Goal: Transaction & Acquisition: Book appointment/travel/reservation

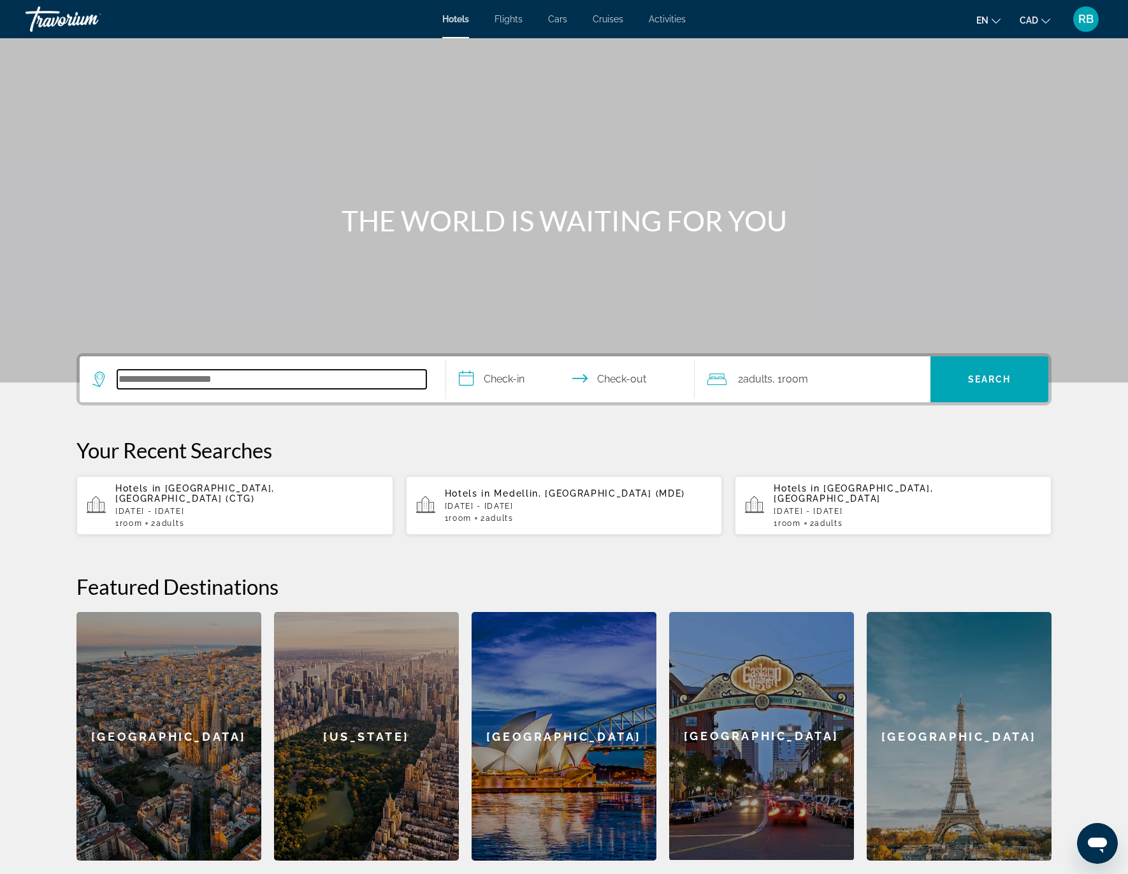
click at [245, 374] on input "Search hotel destination" at bounding box center [271, 379] width 309 height 19
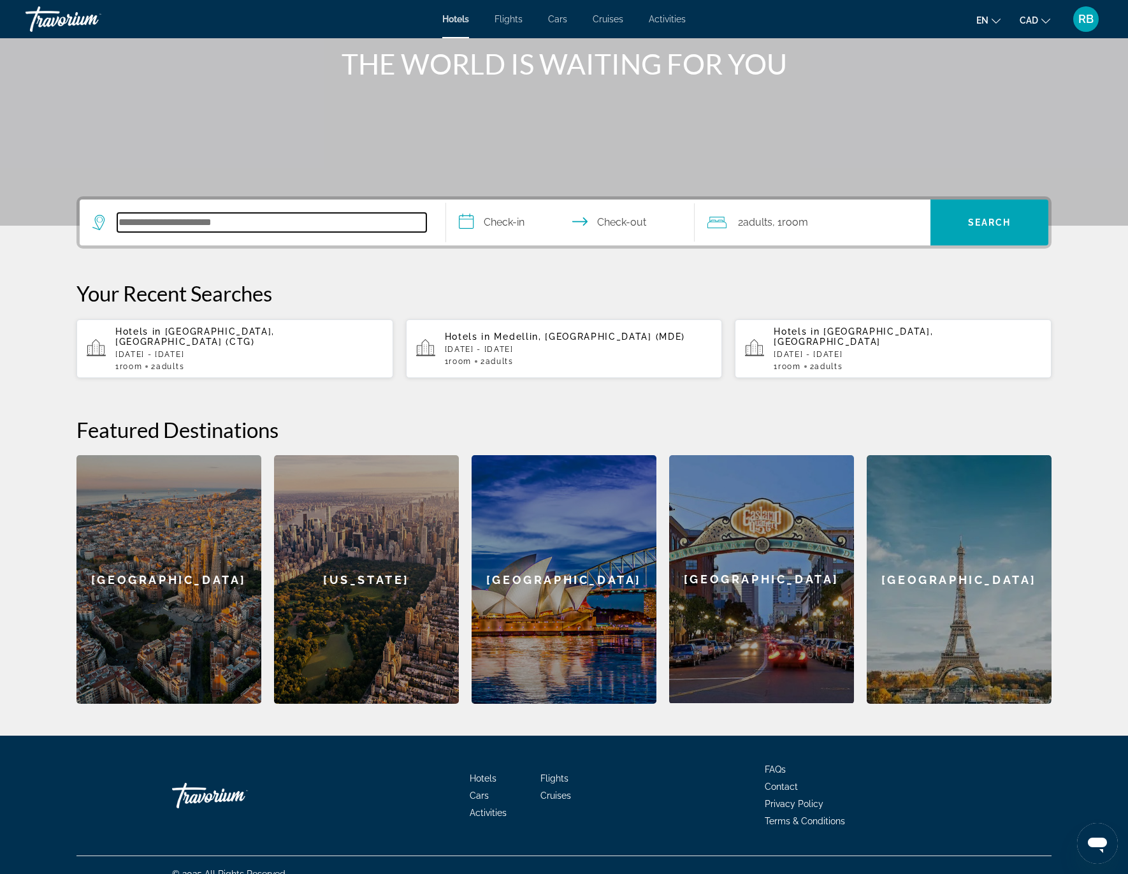
scroll to position [163, 0]
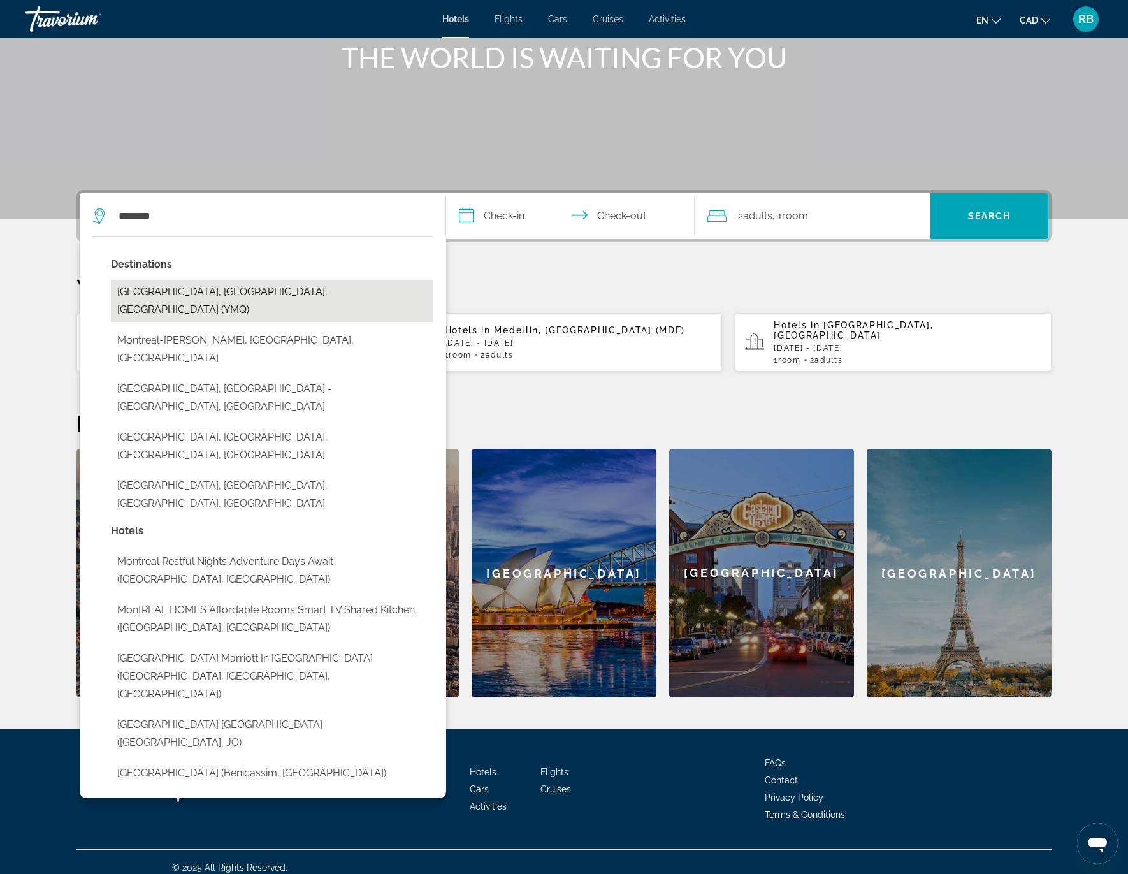
click at [264, 296] on button "[GEOGRAPHIC_DATA], [GEOGRAPHIC_DATA], [GEOGRAPHIC_DATA] (YMQ)" at bounding box center [272, 301] width 323 height 42
type input "**********"
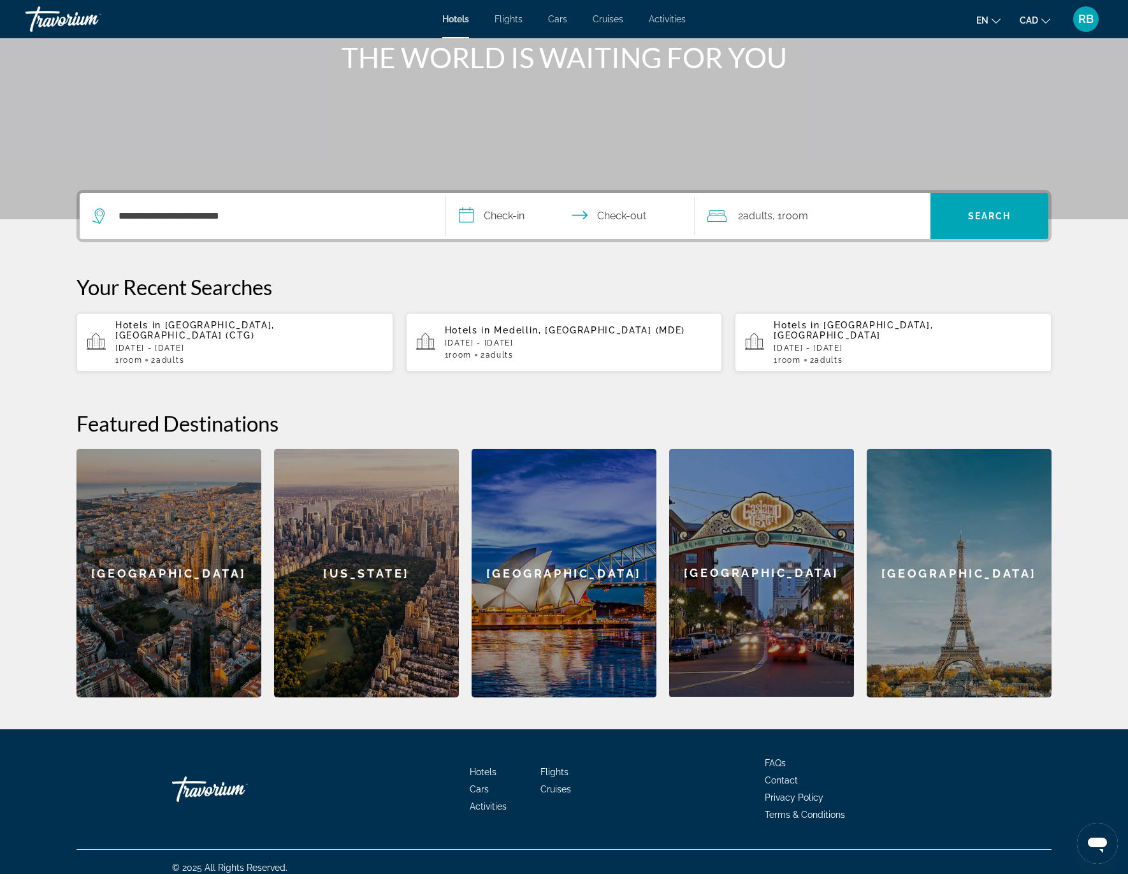
click at [517, 219] on input "**********" at bounding box center [573, 218] width 254 height 50
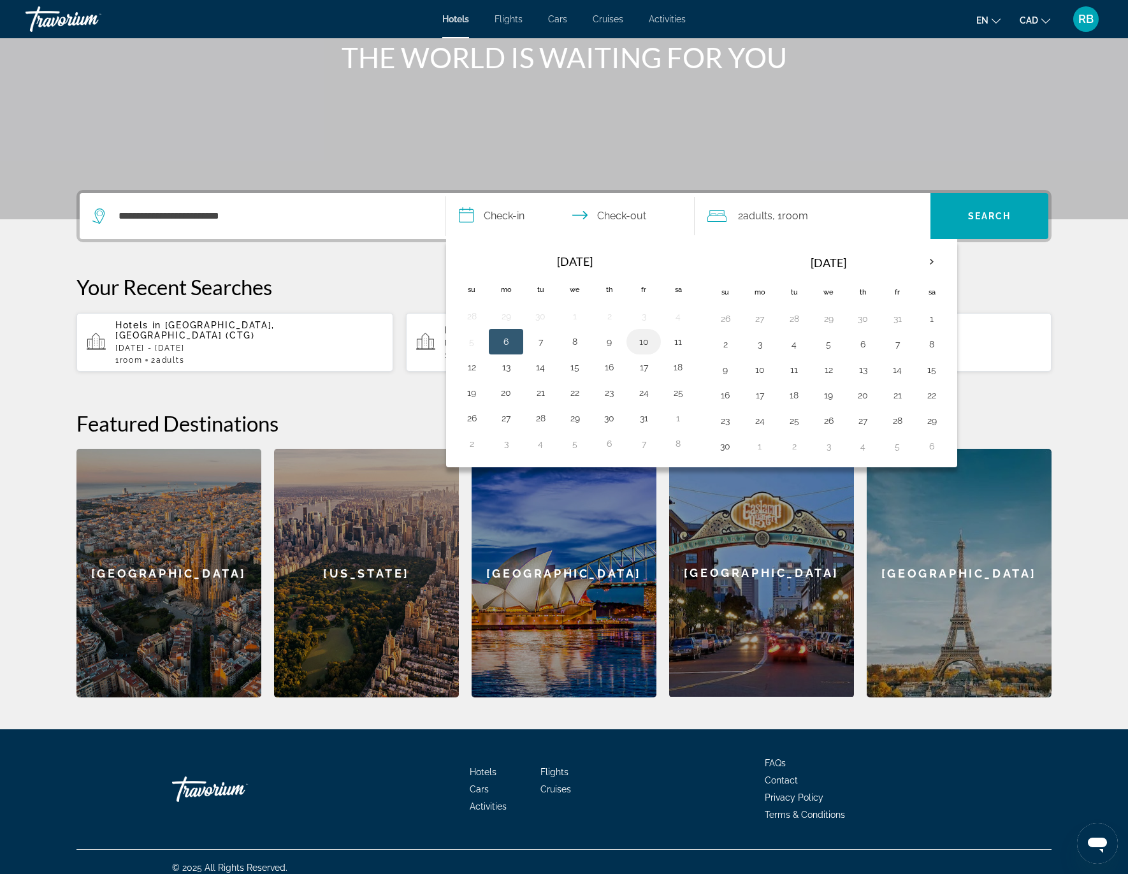
click at [642, 340] on button "10" at bounding box center [644, 342] width 20 height 18
click at [472, 363] on button "12" at bounding box center [472, 367] width 20 height 18
type input "**********"
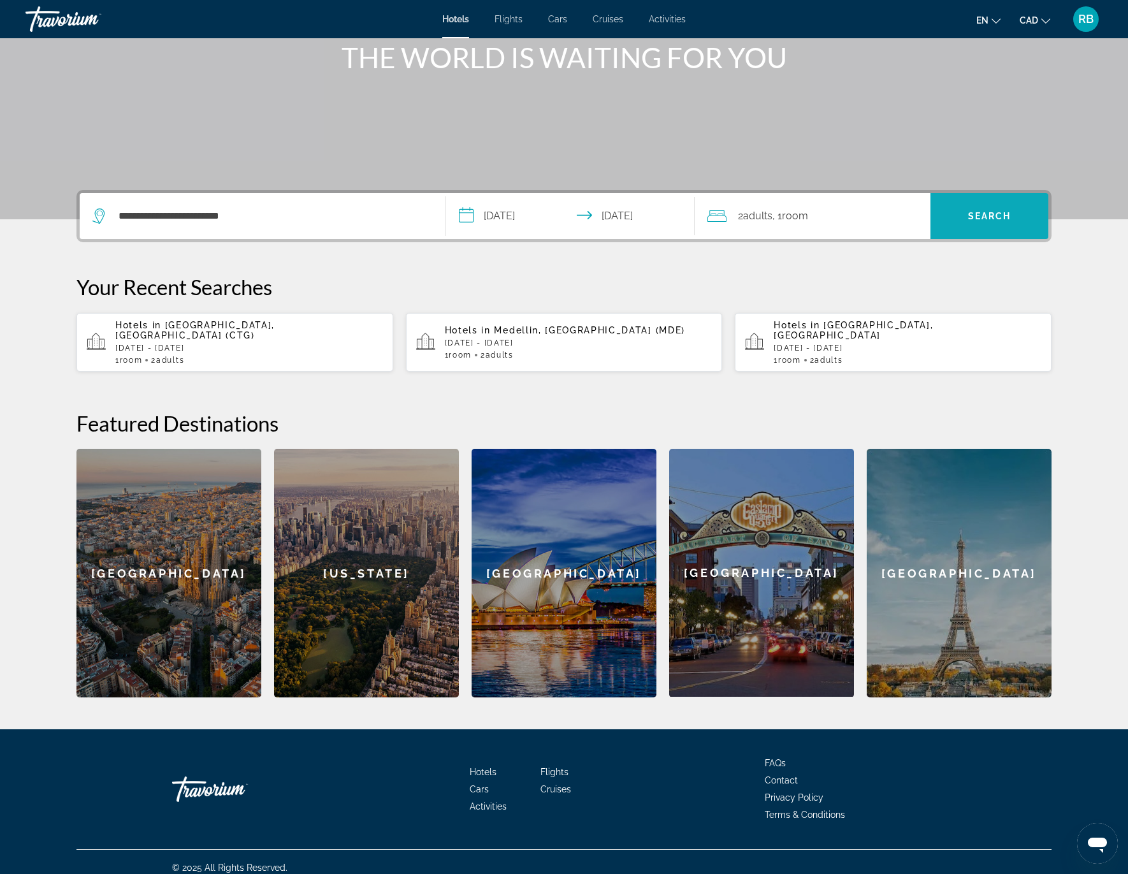
click at [977, 217] on span "Search" at bounding box center [989, 216] width 43 height 10
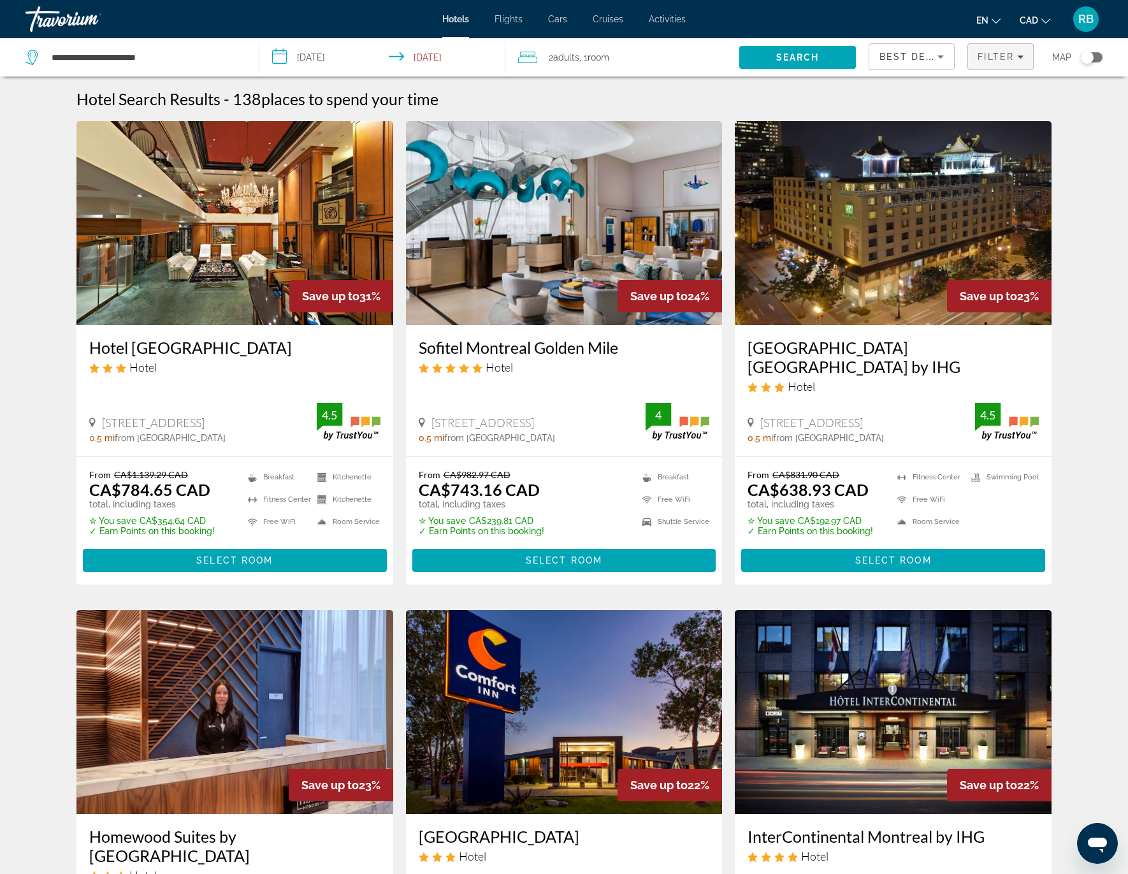
click at [1021, 59] on icon "Filters" at bounding box center [1021, 57] width 6 height 6
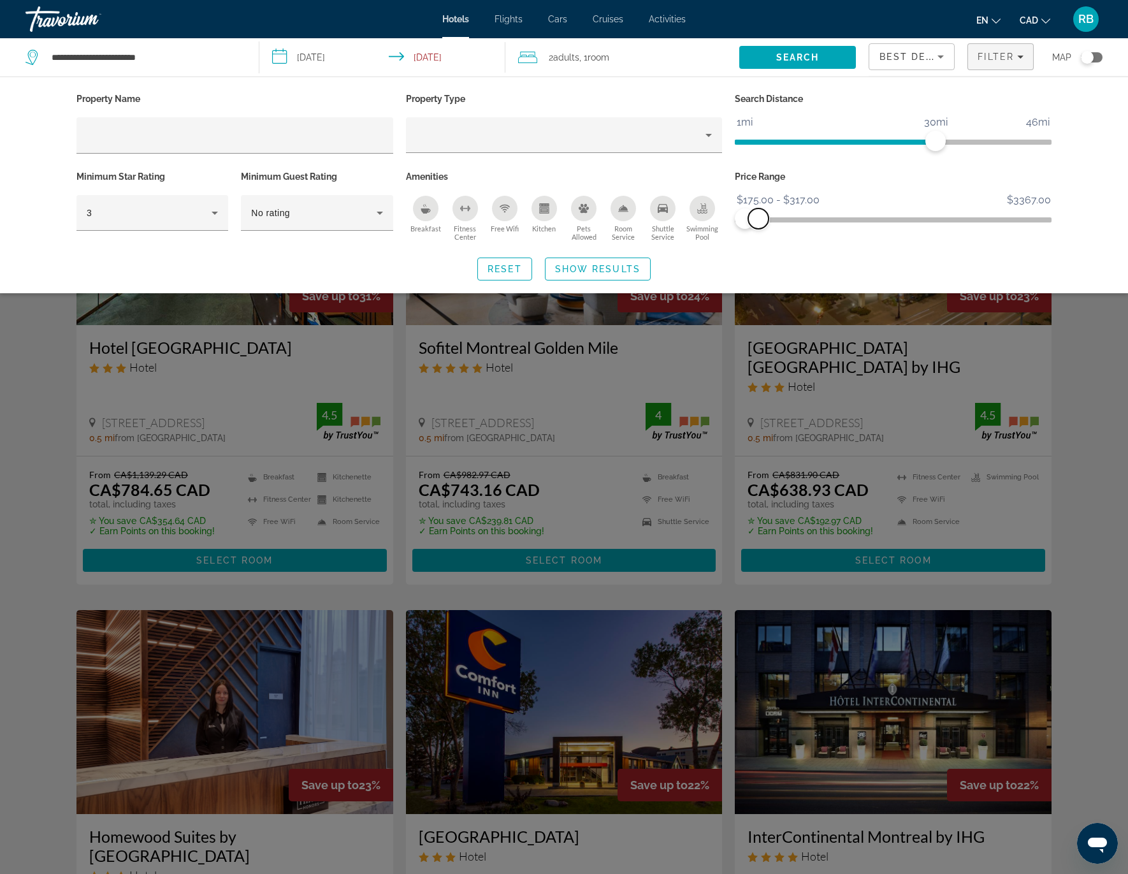
drag, startPoint x: 1043, startPoint y: 221, endPoint x: 759, endPoint y: 223, distance: 284.4
click at [759, 223] on span "ngx-slider-max" at bounding box center [758, 218] width 20 height 20
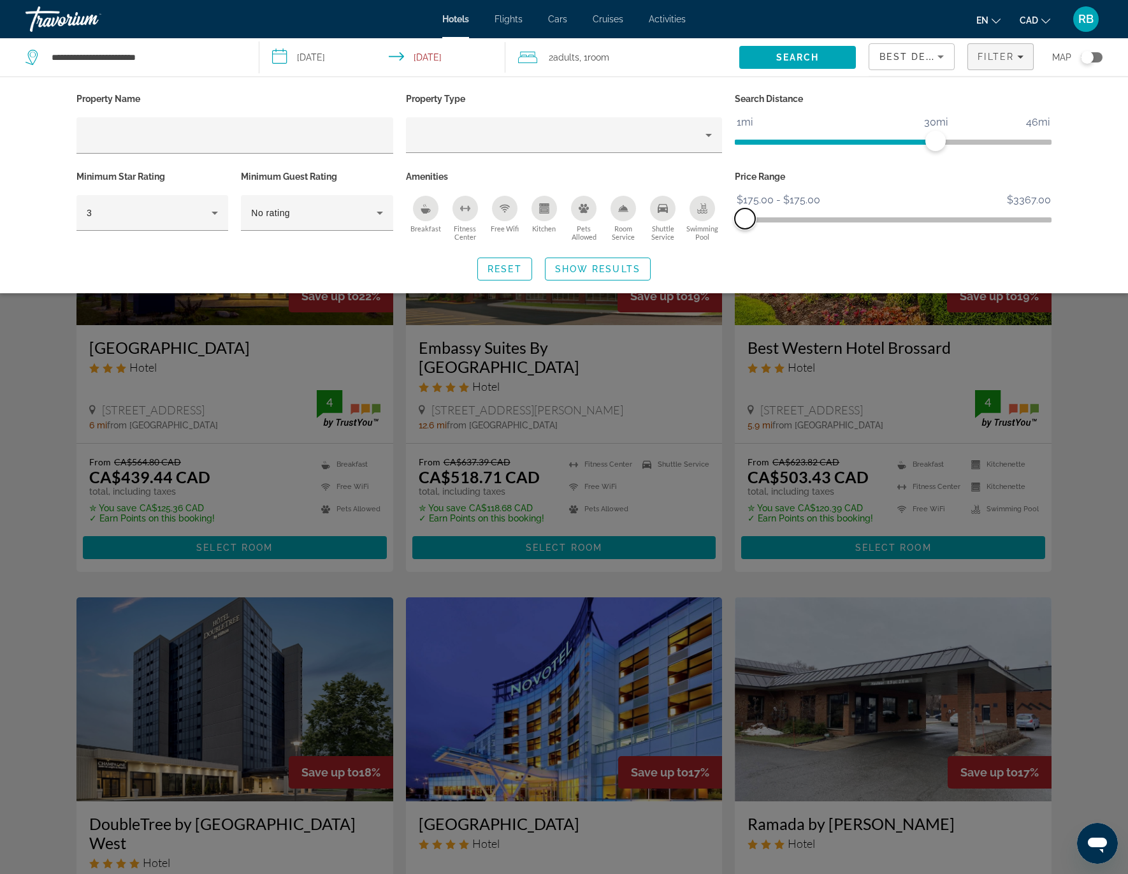
drag, startPoint x: 761, startPoint y: 224, endPoint x: 742, endPoint y: 224, distance: 18.5
click at [742, 224] on span "ngx-slider-max" at bounding box center [745, 218] width 20 height 20
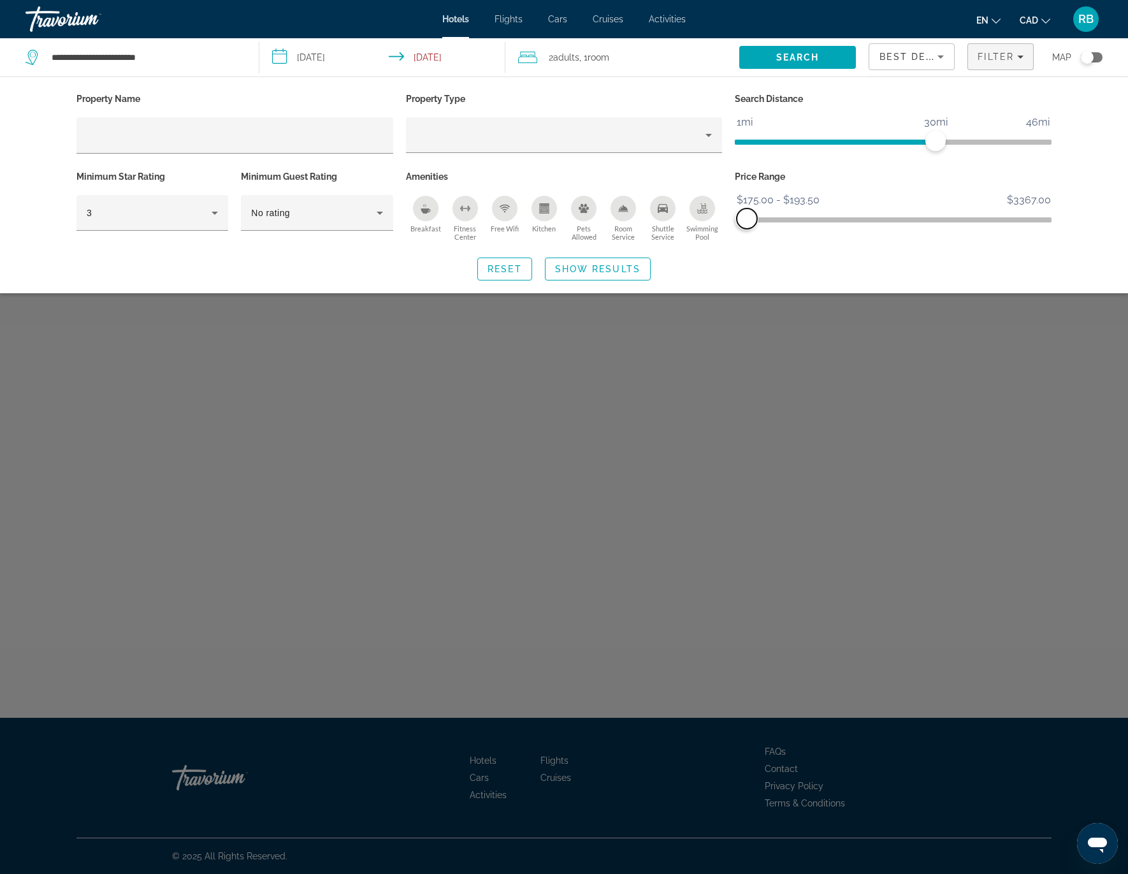
click at [747, 222] on span "ngx-slider-max" at bounding box center [747, 218] width 20 height 20
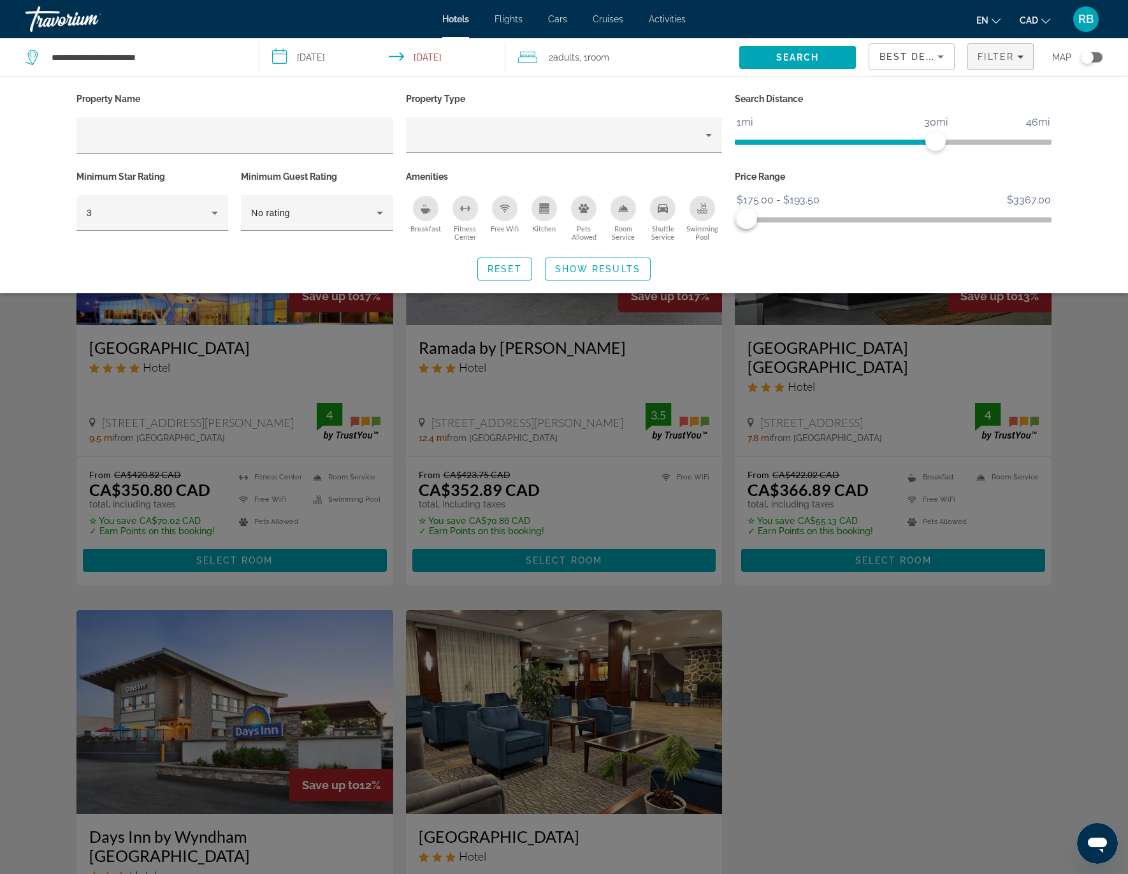
click at [1066, 615] on div "Search widget" at bounding box center [564, 532] width 1128 height 683
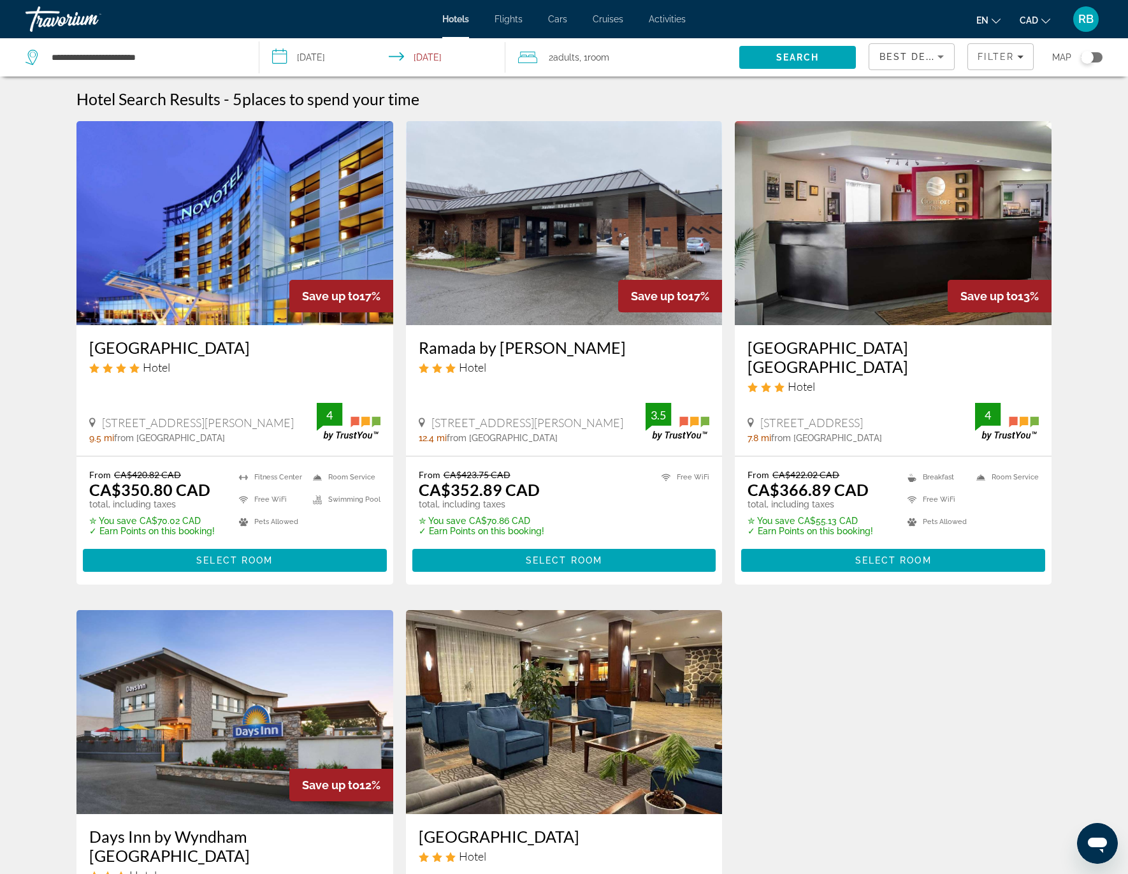
click at [940, 61] on icon "Sort by" at bounding box center [940, 56] width 15 height 15
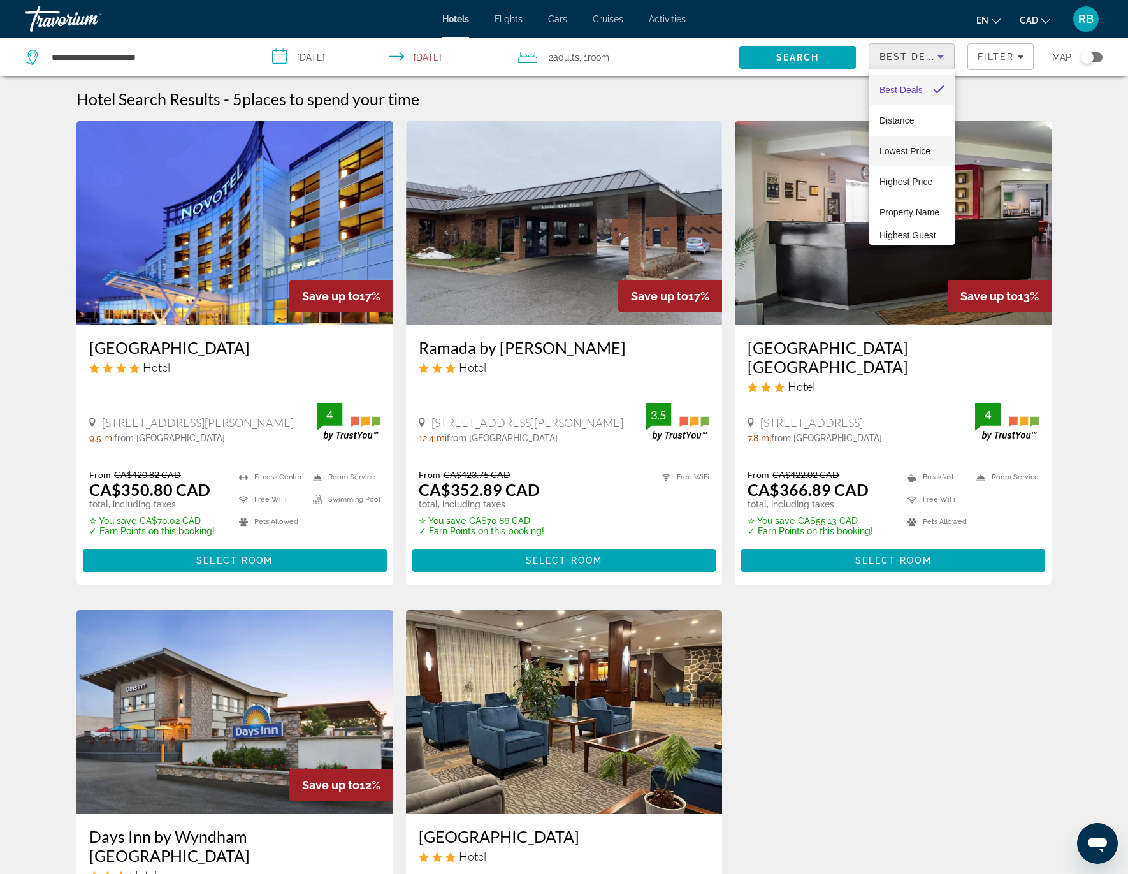
click at [922, 145] on span "Lowest Price" at bounding box center [905, 150] width 51 height 15
